Goal: Check status: Check status

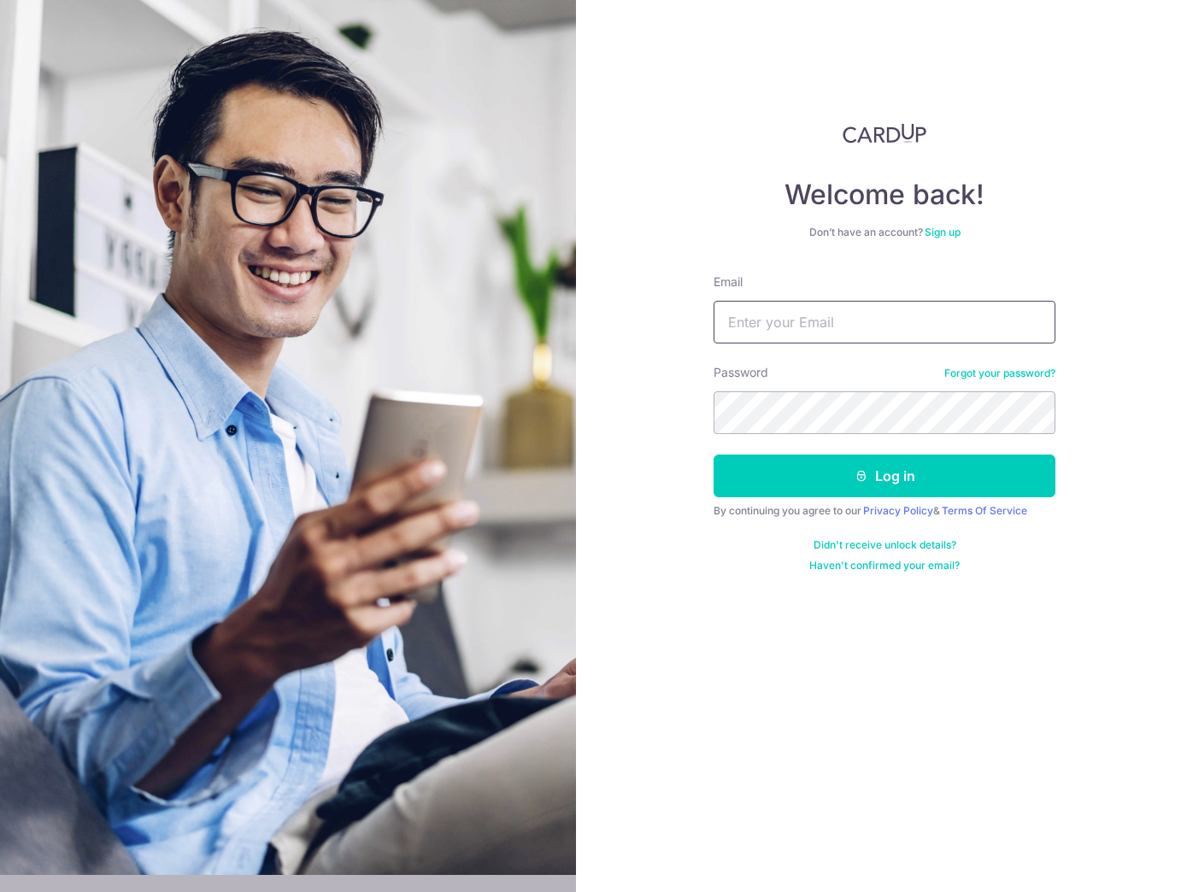
click at [779, 318] on input "Email" at bounding box center [885, 322] width 342 height 43
type input "[EMAIL_ADDRESS][DOMAIN_NAME]"
click at [714, 455] on button "Log in" at bounding box center [885, 476] width 342 height 43
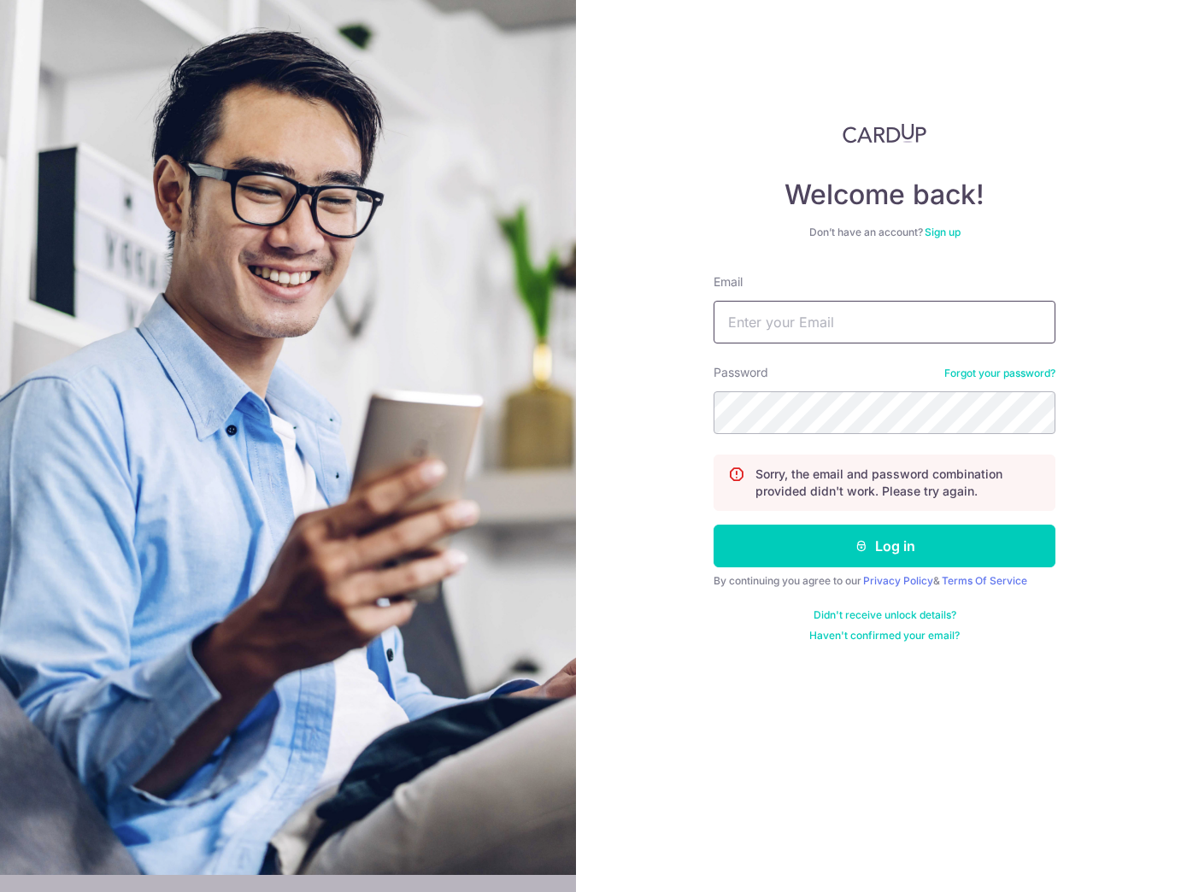
click at [789, 334] on input "Email" at bounding box center [885, 322] width 342 height 43
drag, startPoint x: 899, startPoint y: 325, endPoint x: 638, endPoint y: 325, distance: 261.5
click at [638, 325] on div "Welcome back! Don’t have an account? Sign up Email spoiltbytes@gmail.com Passwo…" at bounding box center [884, 446] width 617 height 892
type input "[EMAIL_ADDRESS][DOMAIN_NAME]"
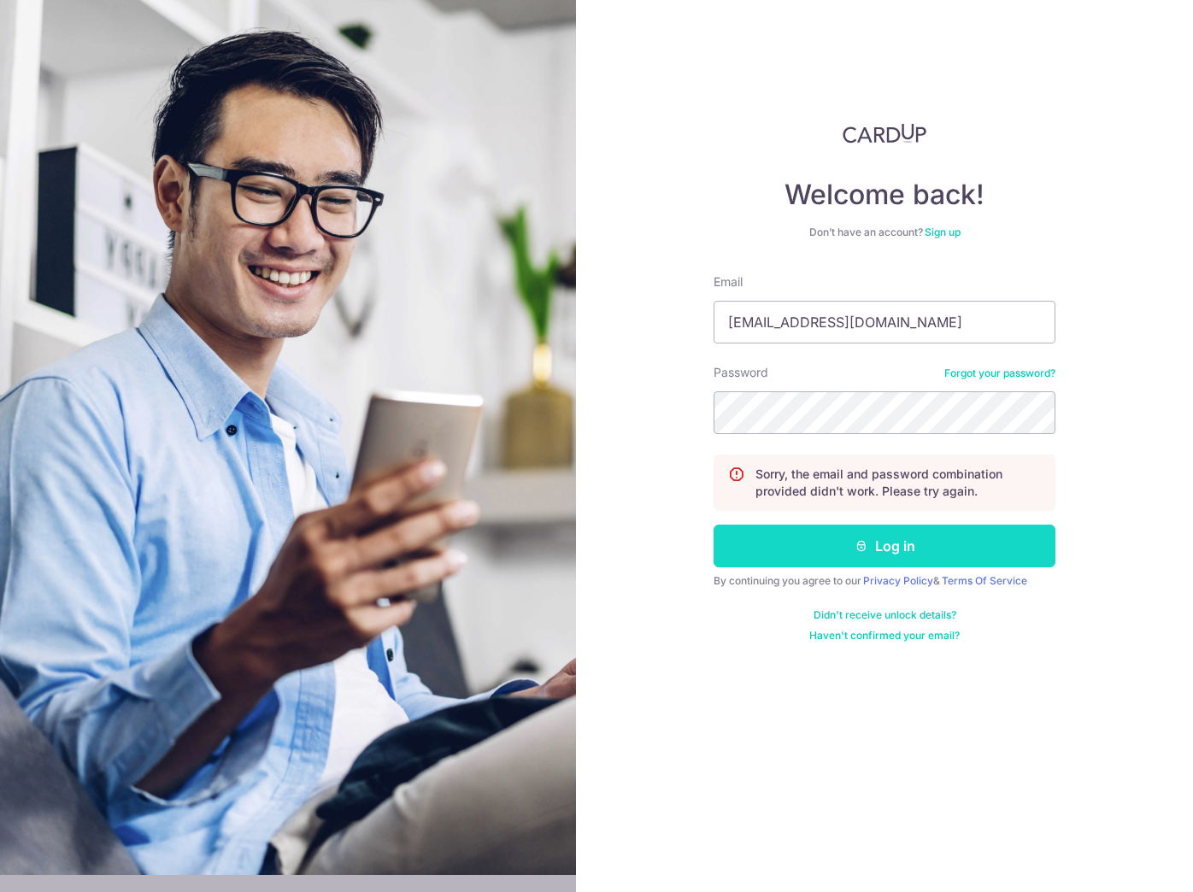
click at [844, 551] on button "Log in" at bounding box center [885, 546] width 342 height 43
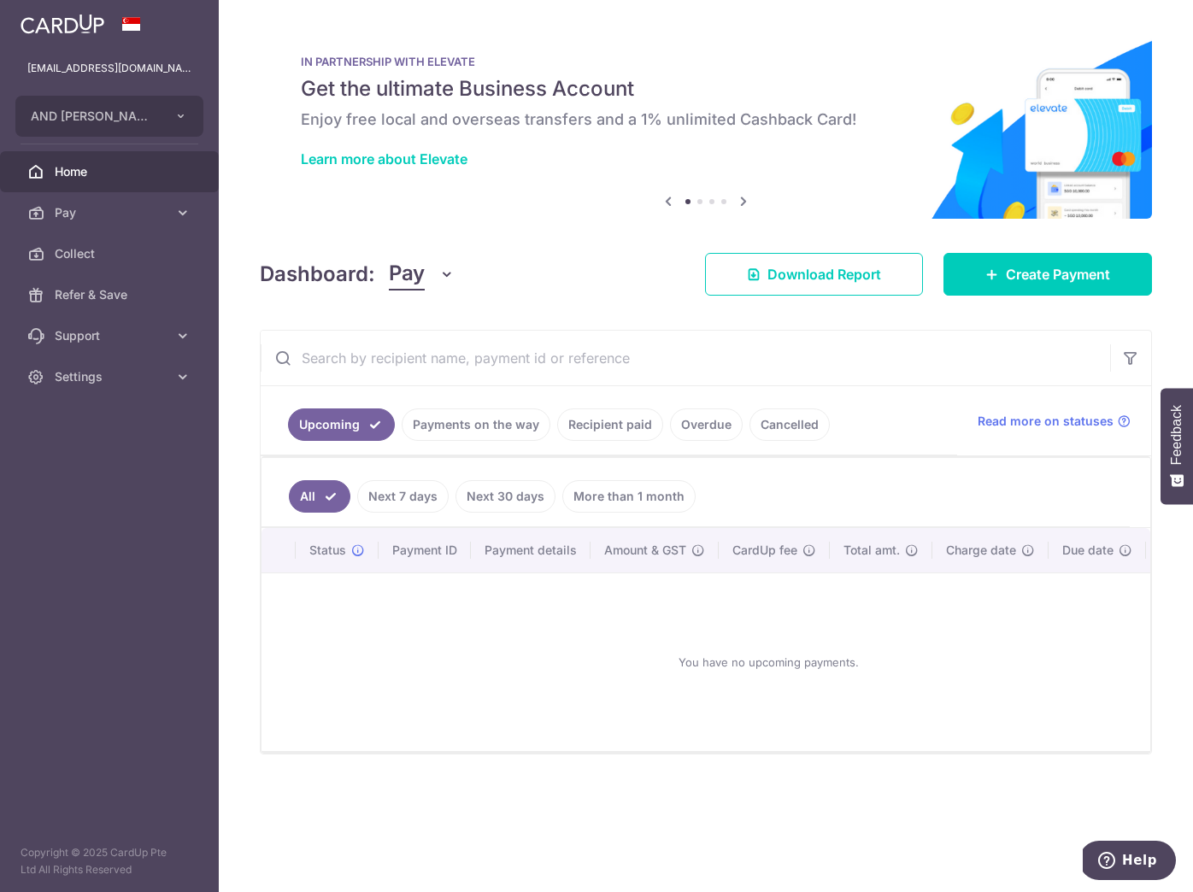
click at [602, 426] on link "Recipient paid" at bounding box center [610, 424] width 106 height 32
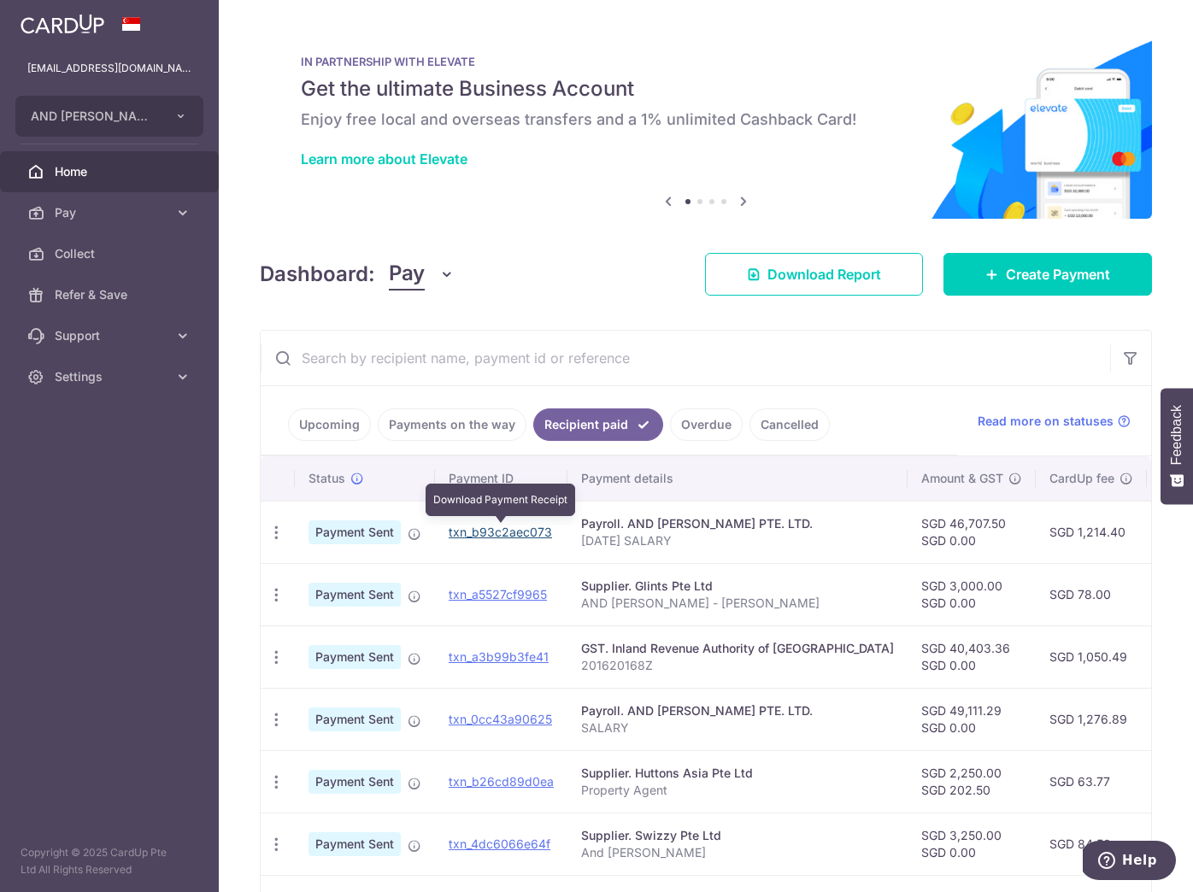
click at [499, 528] on link "txn_b93c2aec073" at bounding box center [500, 532] width 103 height 15
